Goal: Book appointment/travel/reservation

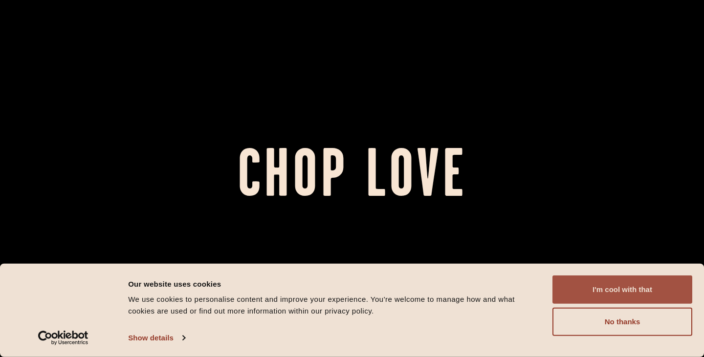
click at [584, 288] on button "I'm cool with that" at bounding box center [622, 290] width 140 height 28
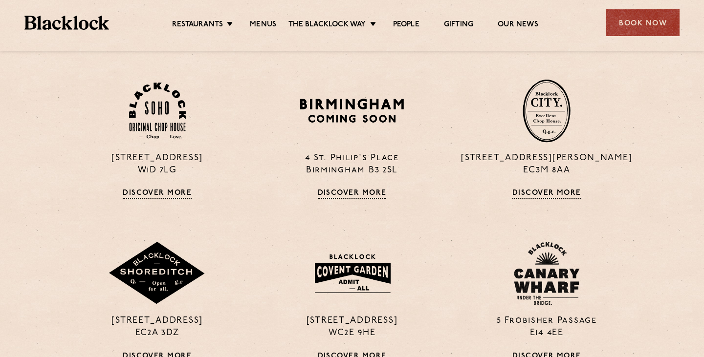
scroll to position [659, 0]
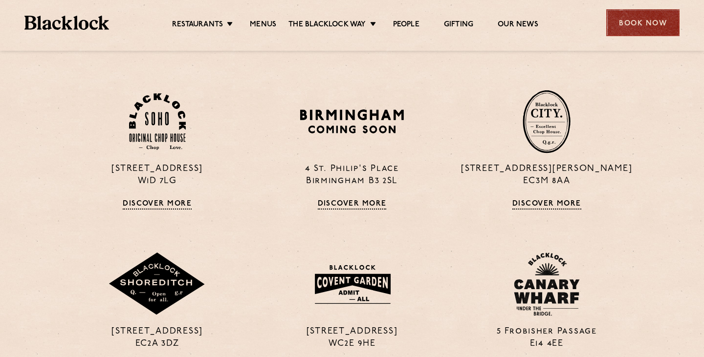
click at [637, 26] on div "Book Now" at bounding box center [642, 22] width 73 height 27
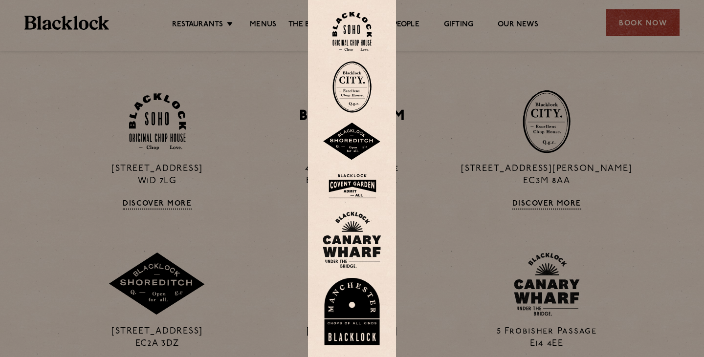
click at [427, 255] on div at bounding box center [352, 178] width 704 height 357
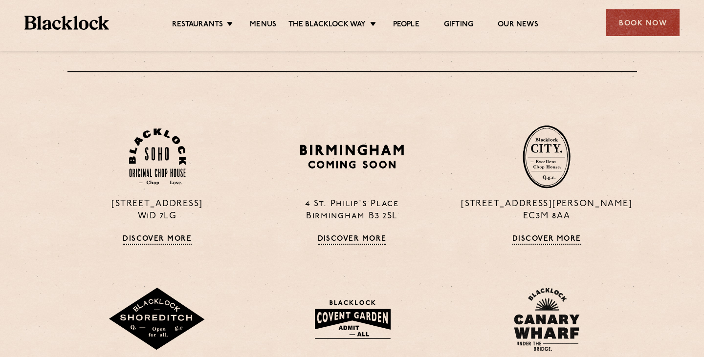
scroll to position [624, 0]
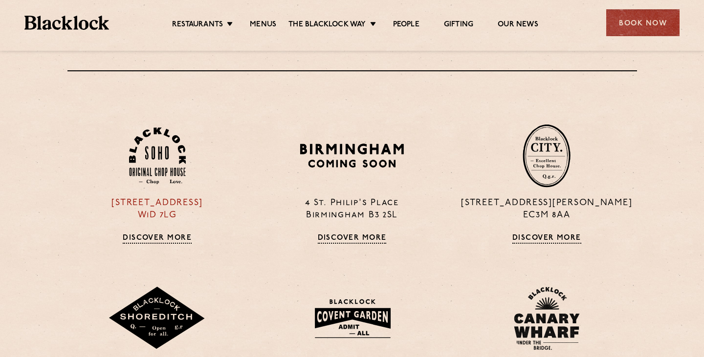
click at [156, 177] on img at bounding box center [157, 156] width 57 height 57
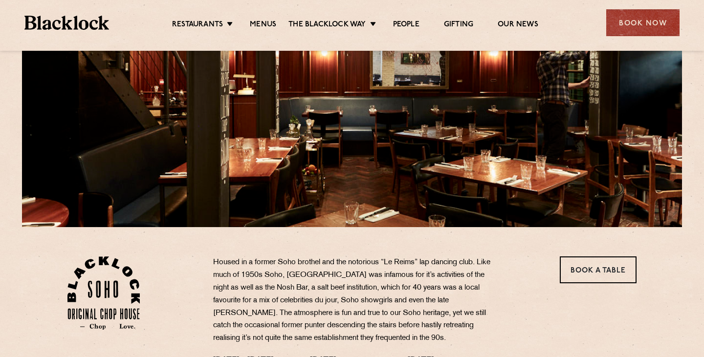
scroll to position [256, 0]
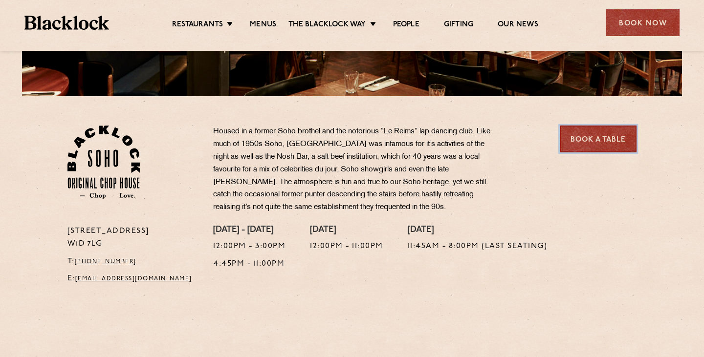
click at [602, 142] on link "Book a Table" at bounding box center [597, 139] width 77 height 27
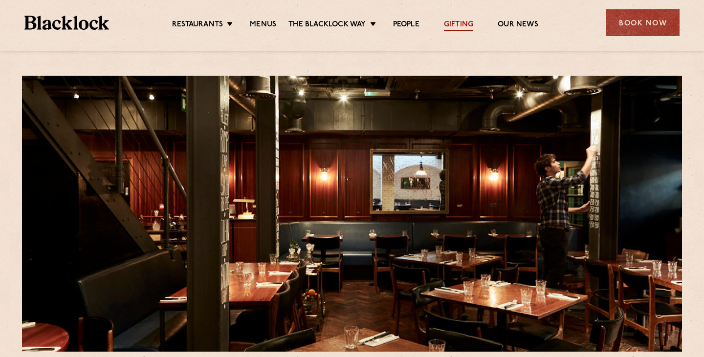
click at [463, 23] on link "Gifting" at bounding box center [458, 25] width 29 height 11
